Goal: Information Seeking & Learning: Check status

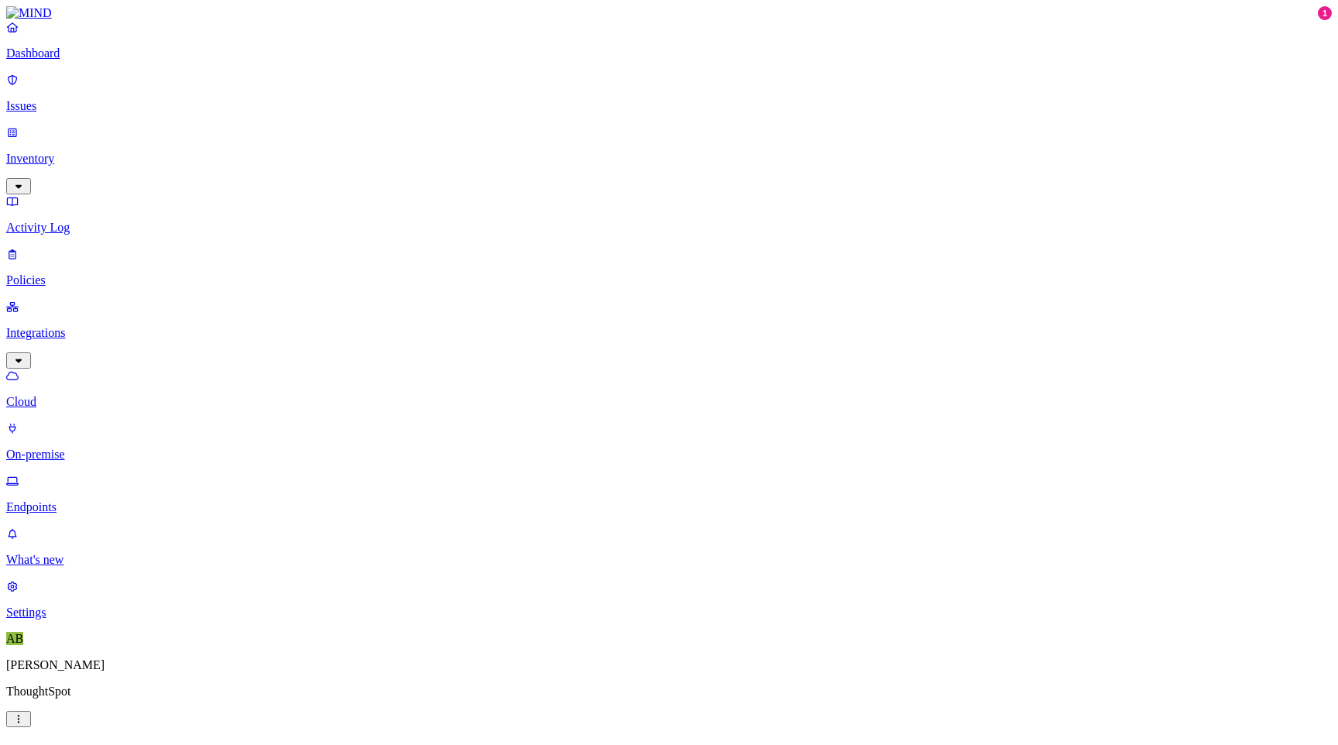
click at [87, 500] on p "Endpoints" at bounding box center [668, 507] width 1325 height 14
type input "[PERSON_NAME]"
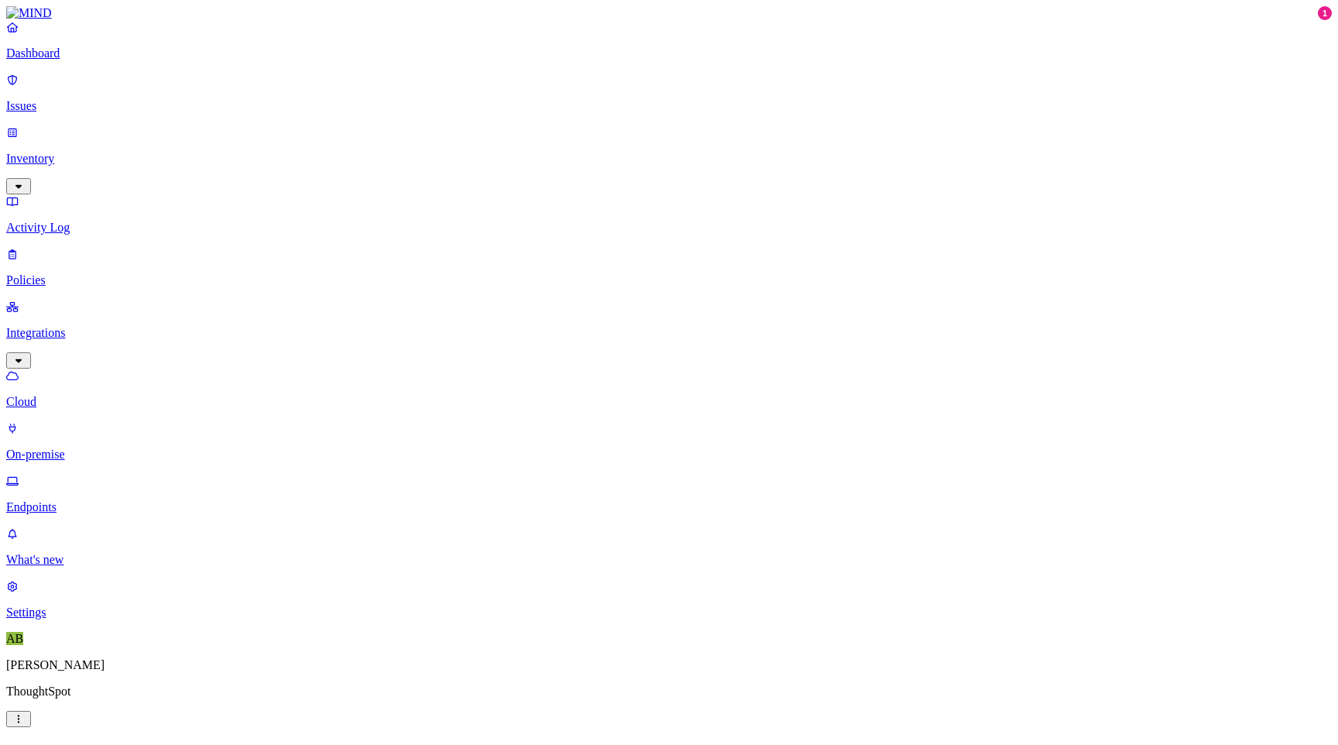
type input "[PERSON_NAME]"
drag, startPoint x: 1157, startPoint y: 115, endPoint x: 1193, endPoint y: 112, distance: 35.7
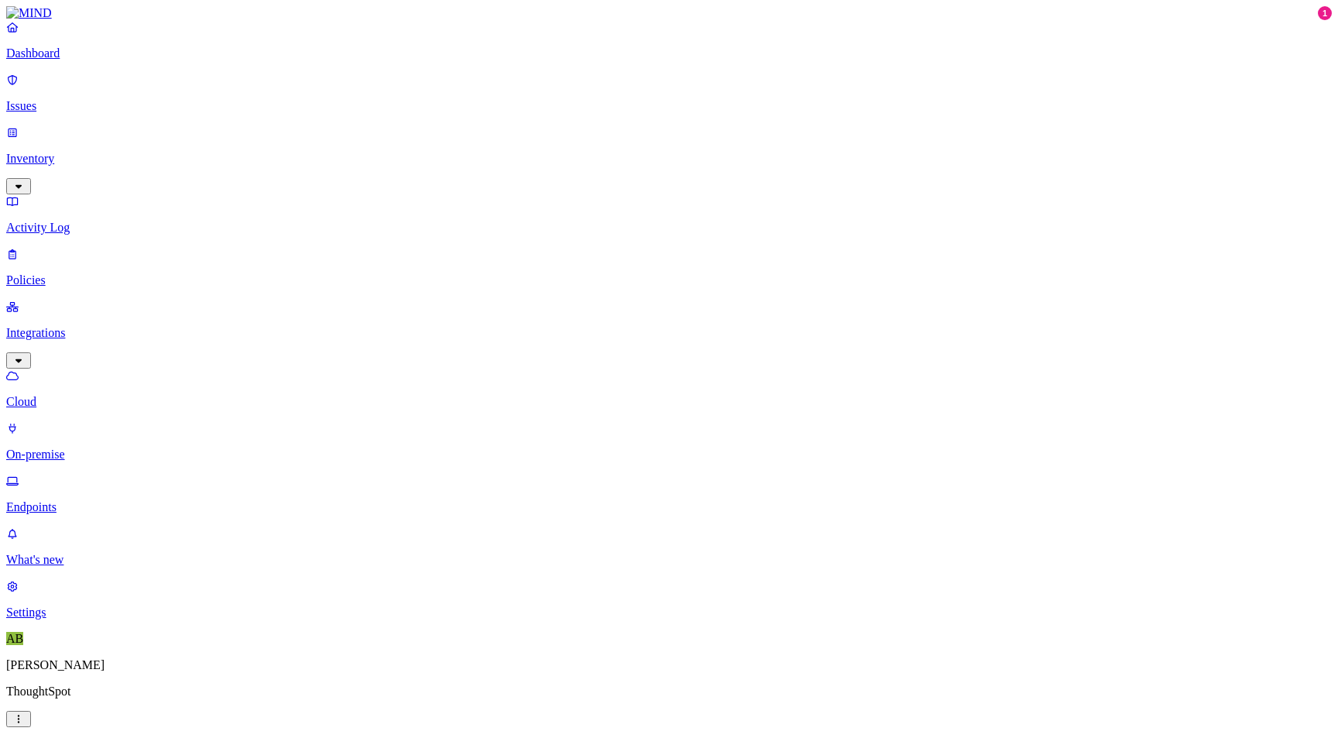
drag, startPoint x: 1109, startPoint y: 369, endPoint x: 1174, endPoint y: 367, distance: 64.3
copy span "2.33.7"
click at [81, 500] on p "Endpoints" at bounding box center [668, 507] width 1325 height 14
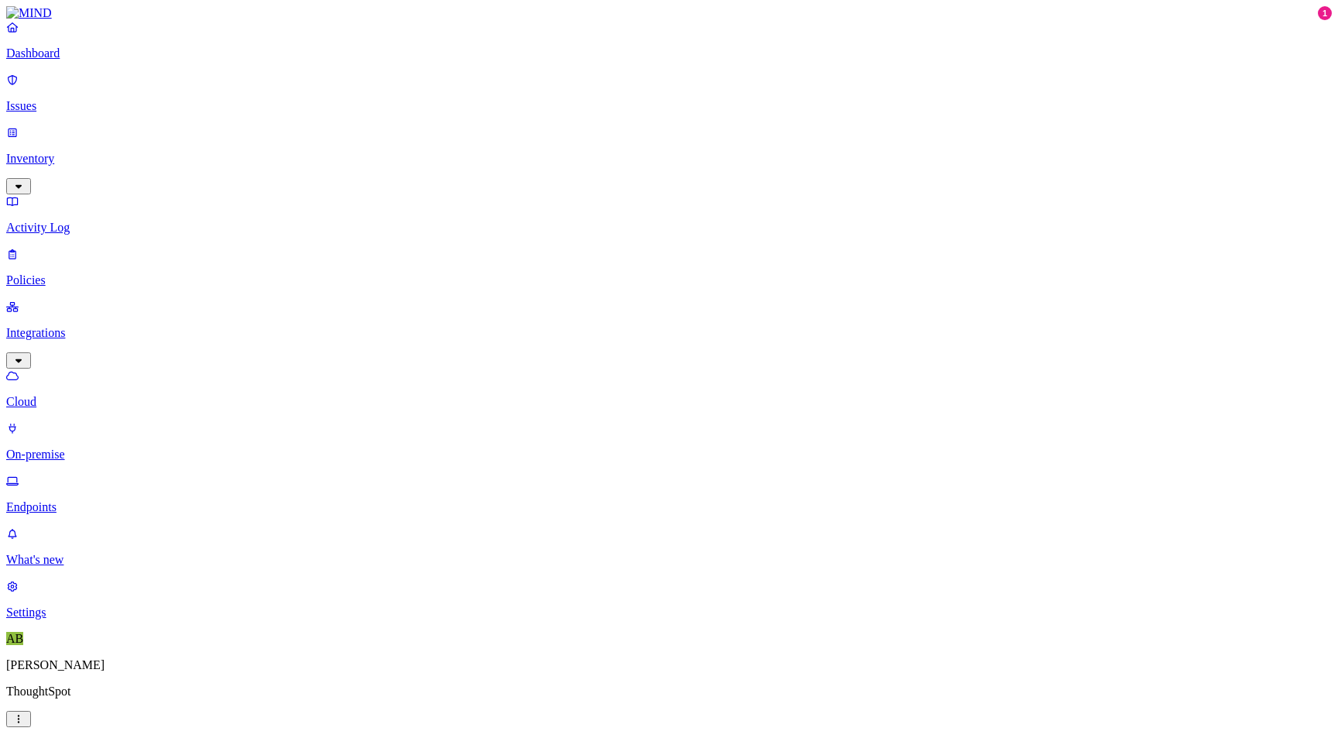
type input "a"
click at [80, 447] on p "On-premise" at bounding box center [668, 454] width 1325 height 14
click at [77, 500] on p "Endpoints" at bounding box center [668, 507] width 1325 height 14
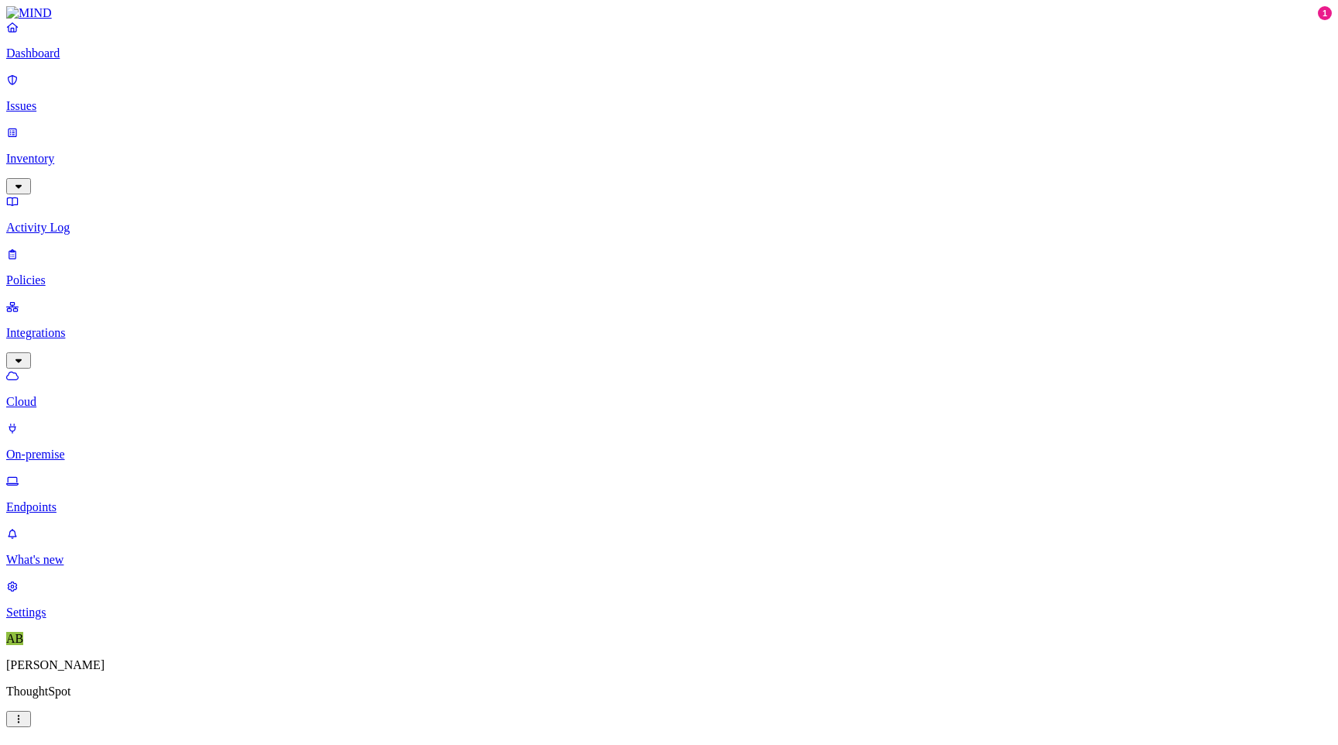
type input "a"
click at [78, 60] on p "Dashboard" at bounding box center [668, 53] width 1325 height 14
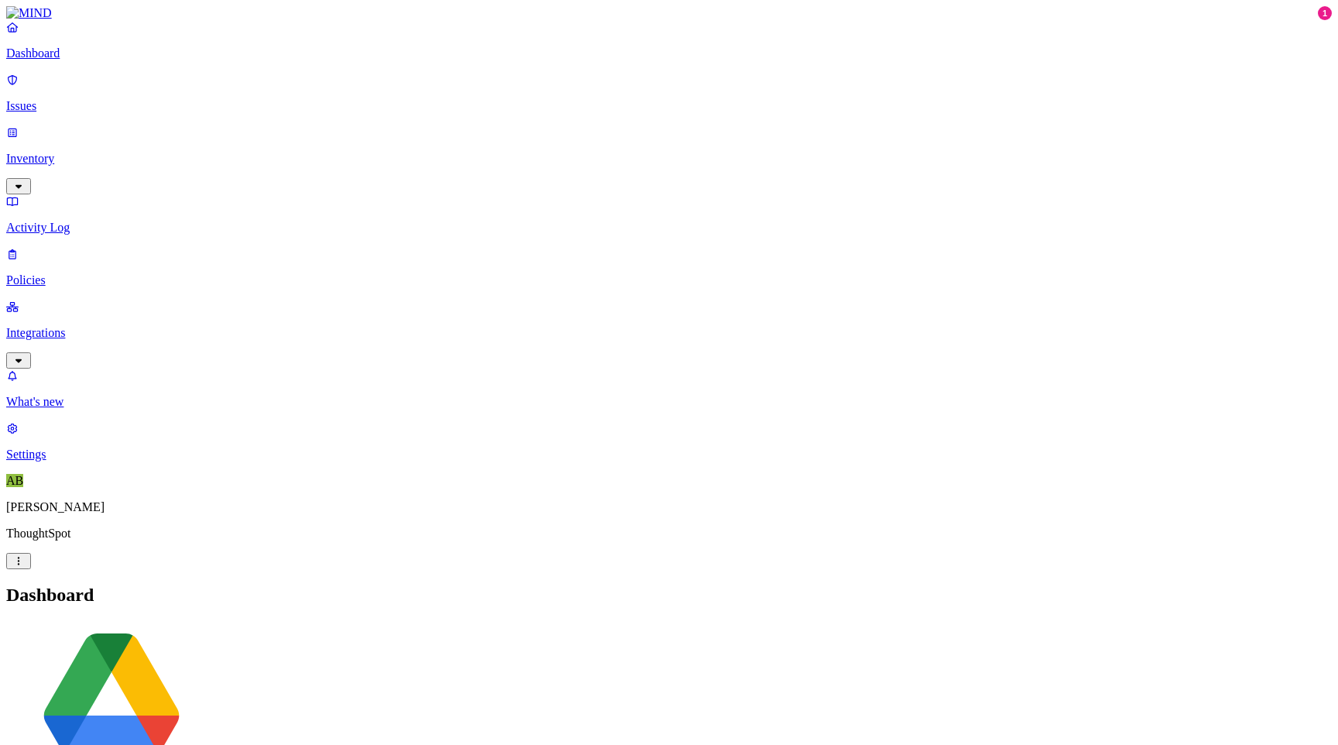
click at [63, 326] on p "Integrations" at bounding box center [668, 333] width 1325 height 14
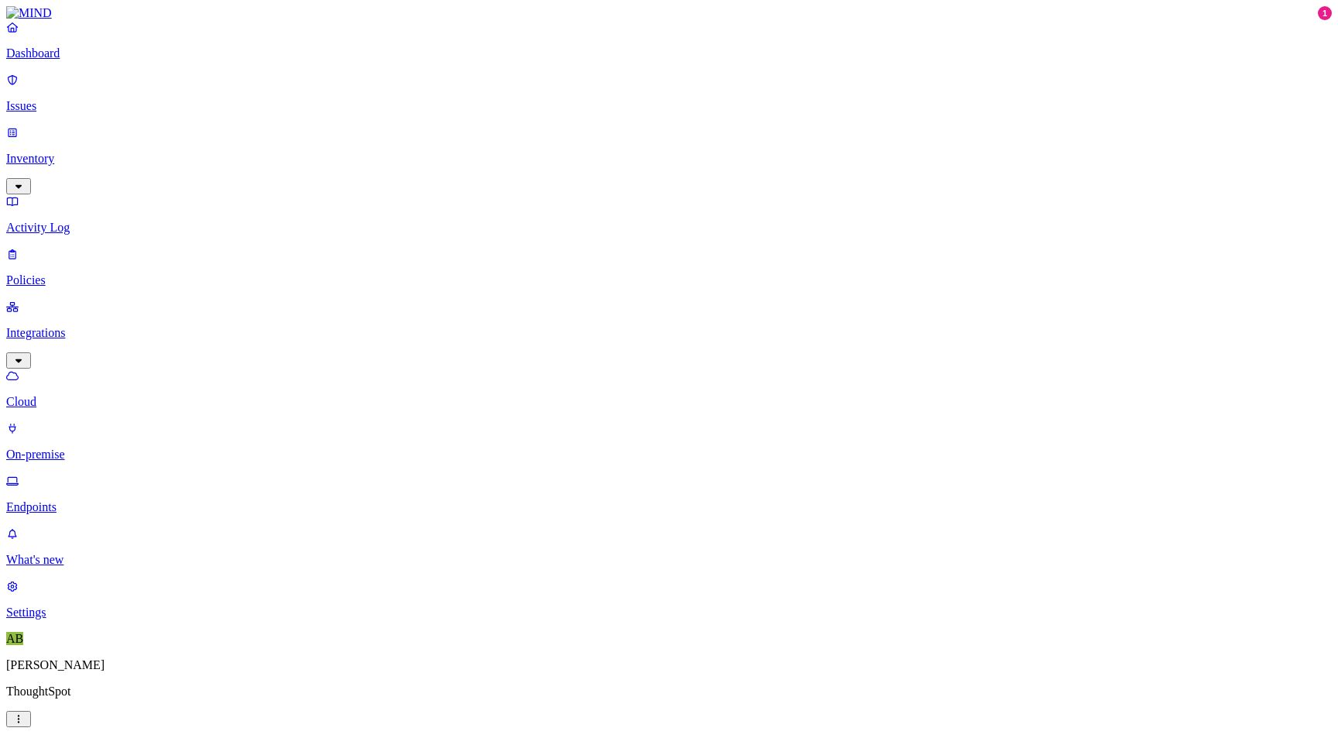
click at [67, 500] on p "Endpoints" at bounding box center [668, 507] width 1325 height 14
type input "[PERSON_NAME]"
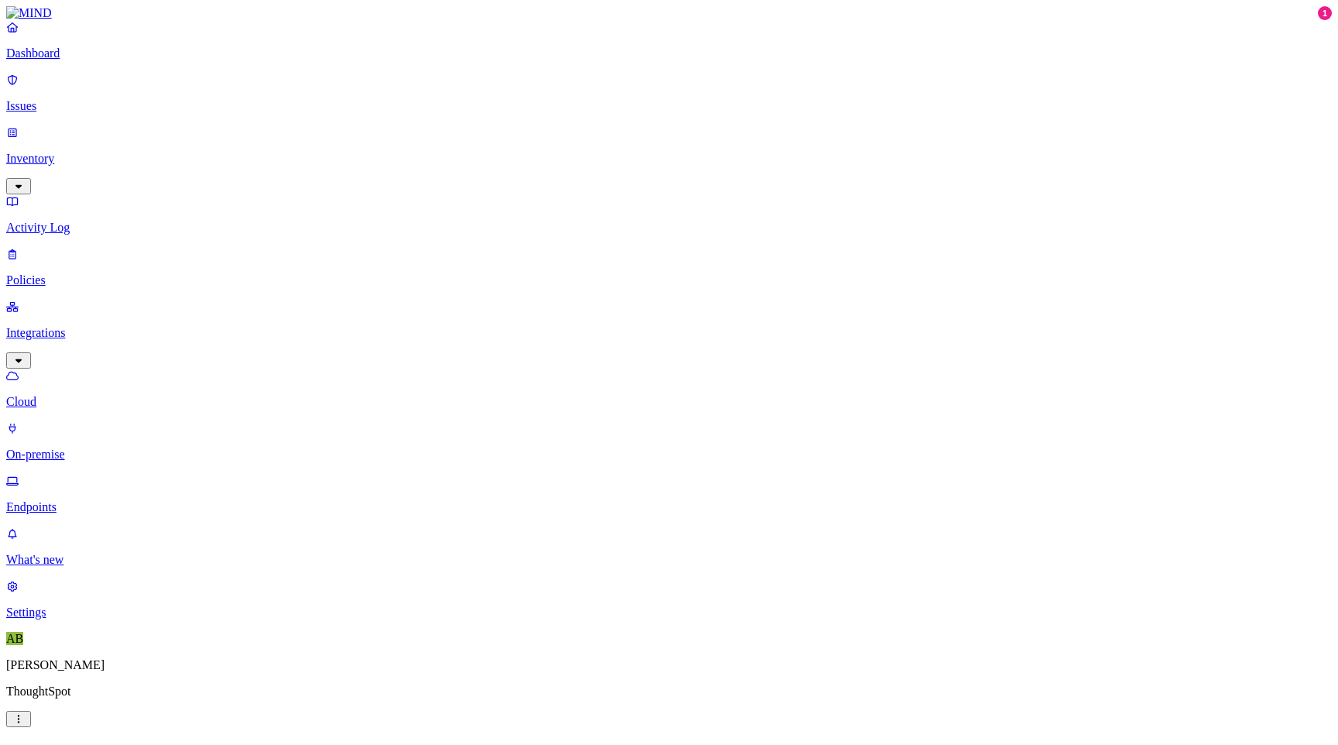
click at [52, 60] on p "Dashboard" at bounding box center [668, 53] width 1325 height 14
